Goal: Task Accomplishment & Management: Complete application form

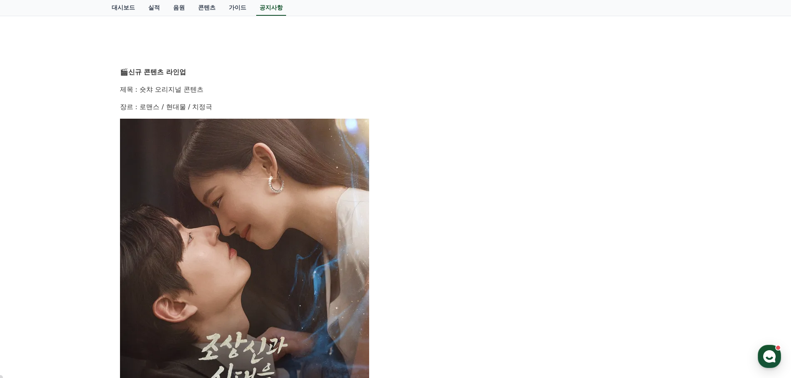
click at [217, 235] on img at bounding box center [244, 303] width 249 height 369
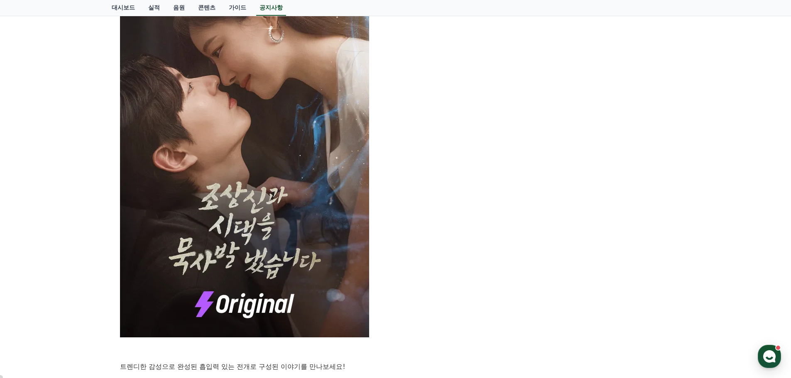
scroll to position [540, 0]
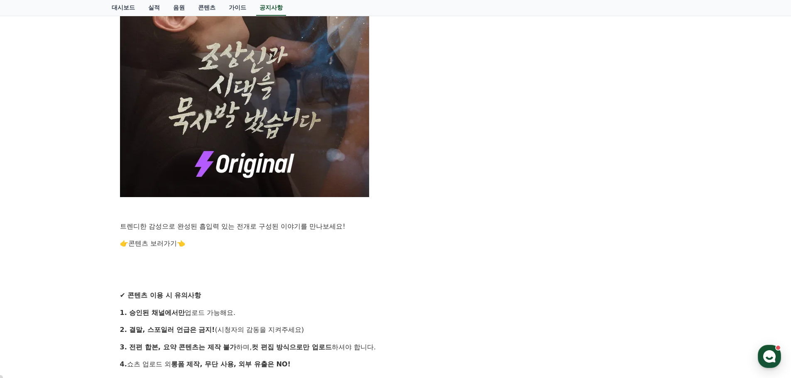
click at [164, 244] on link "콘텐츠 보러가기" at bounding box center [152, 244] width 49 height 8
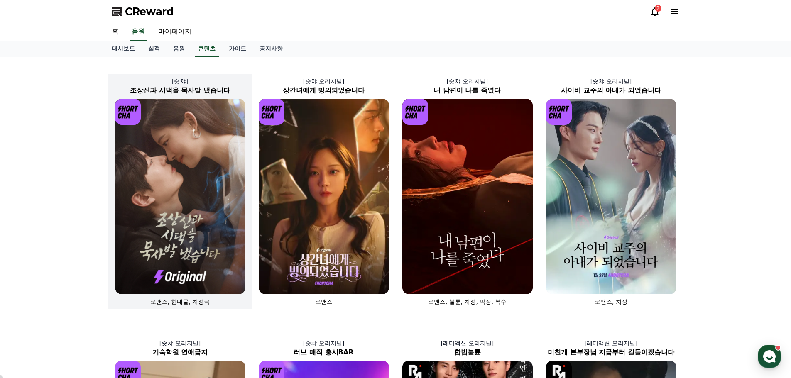
click at [193, 144] on img at bounding box center [180, 197] width 130 height 196
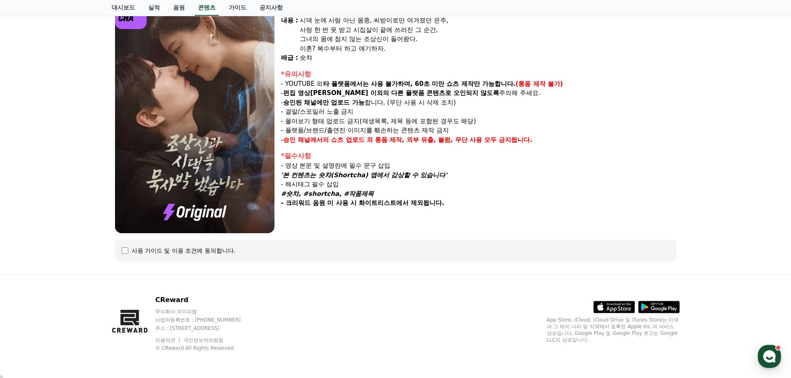
select select
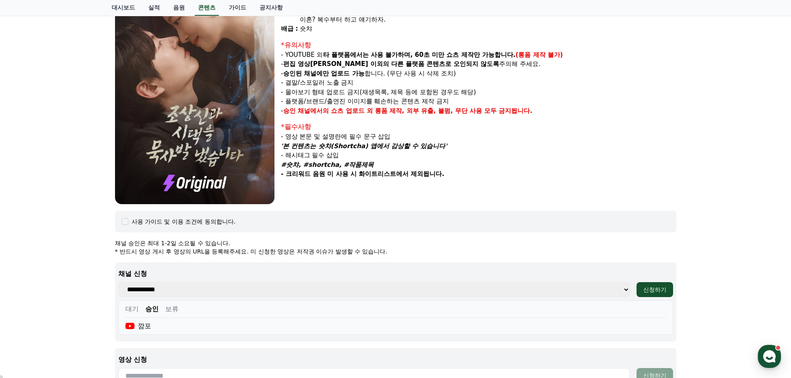
scroll to position [334, 0]
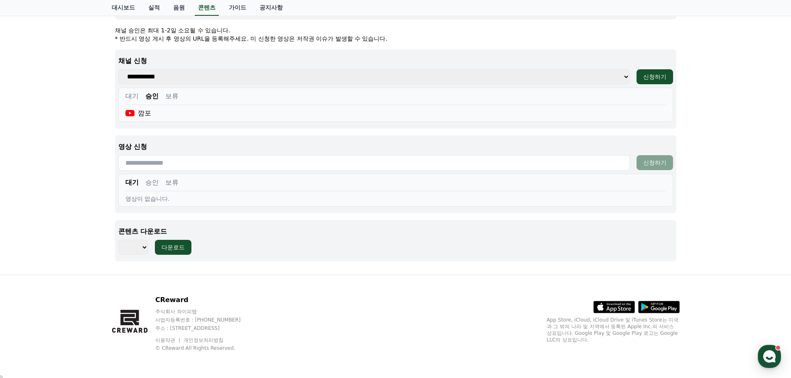
click at [150, 163] on input "text" at bounding box center [373, 162] width 511 height 15
paste input "**********"
type input "**********"
click at [653, 166] on div "신청하기" at bounding box center [654, 163] width 23 height 8
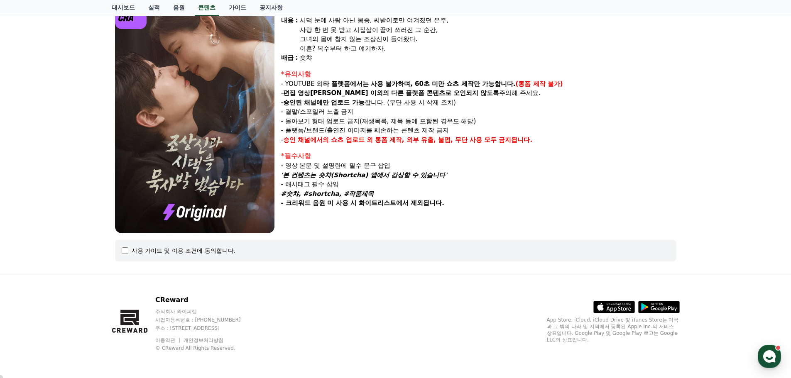
select select
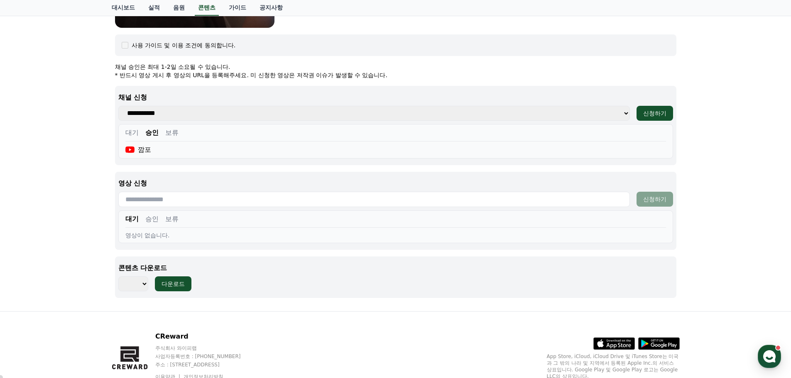
scroll to position [299, 0]
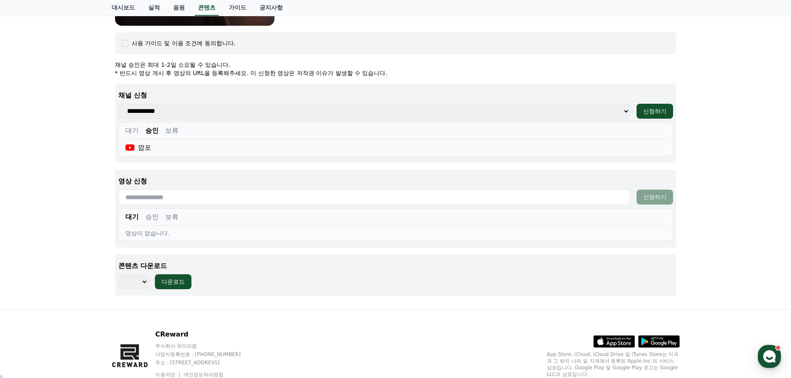
drag, startPoint x: 148, startPoint y: 215, endPoint x: 159, endPoint y: 221, distance: 12.4
click at [149, 216] on button "승인" at bounding box center [151, 217] width 13 height 10
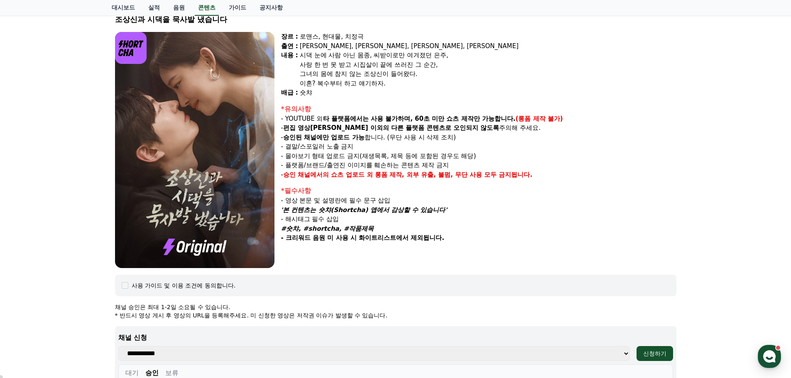
scroll to position [0, 0]
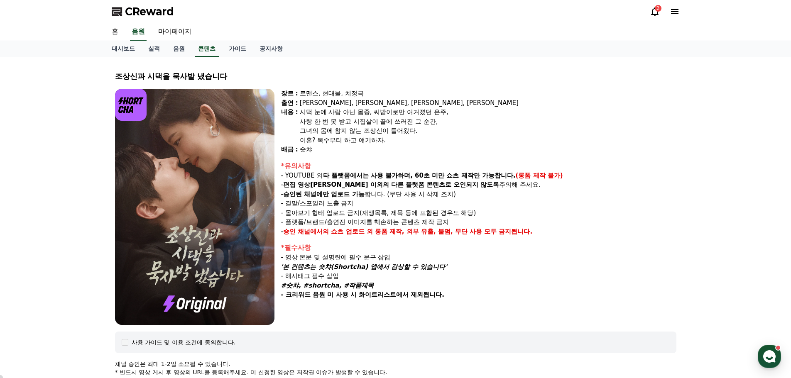
click at [654, 9] on icon at bounding box center [654, 11] width 7 height 9
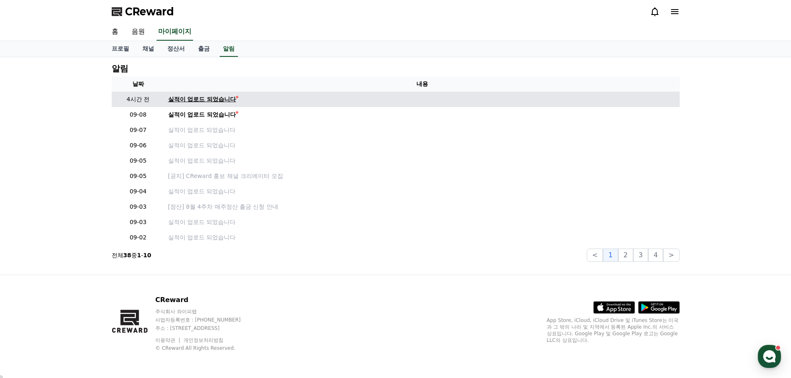
click at [196, 95] on div "실적이 업로드 되었습니다" at bounding box center [202, 99] width 68 height 9
